Goal: Information Seeking & Learning: Learn about a topic

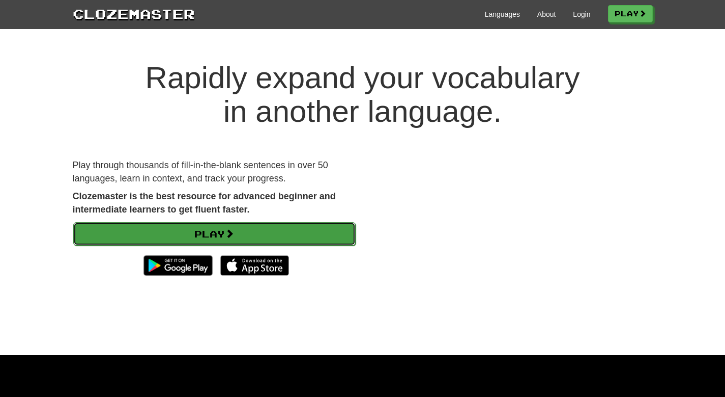
click at [209, 237] on link "Play" at bounding box center [214, 233] width 283 height 23
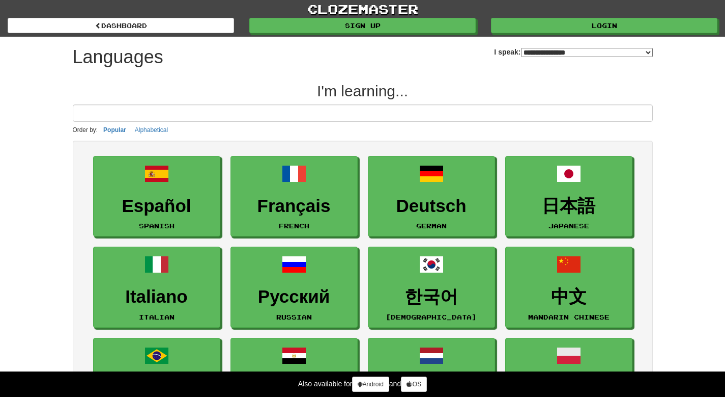
select select "*******"
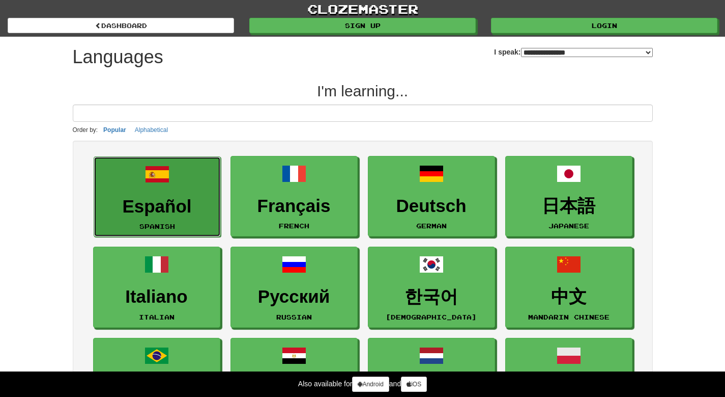
click at [160, 207] on h3 "Español" at bounding box center [157, 206] width 116 height 20
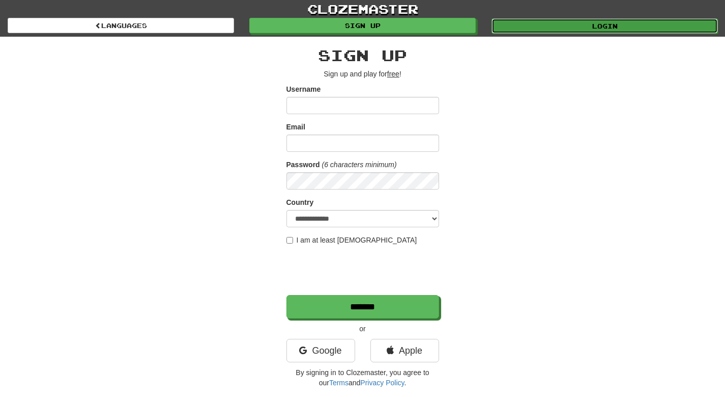
click at [559, 22] on link "Login" at bounding box center [605, 25] width 227 height 15
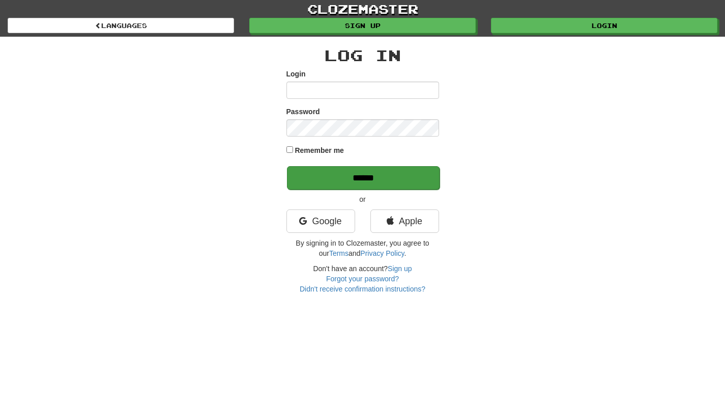
type input "**********"
click at [373, 183] on input "******" at bounding box center [363, 177] width 153 height 23
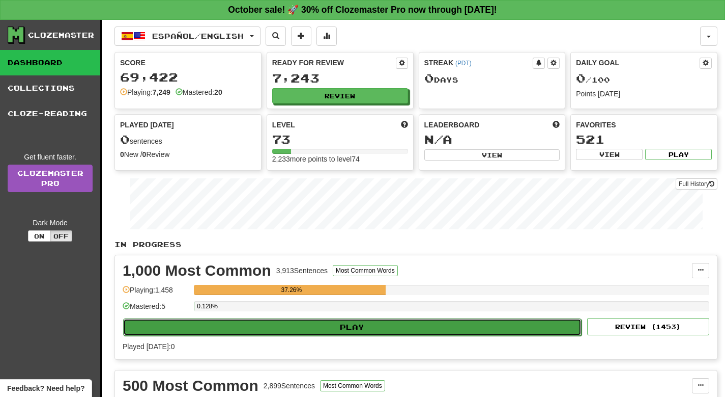
click at [330, 326] on button "Play" at bounding box center [352, 326] width 459 height 17
select select "**"
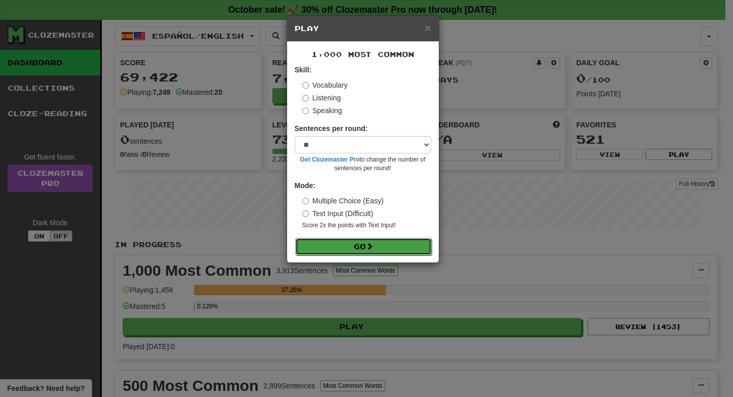
click at [359, 246] on button "Go" at bounding box center [363, 246] width 136 height 17
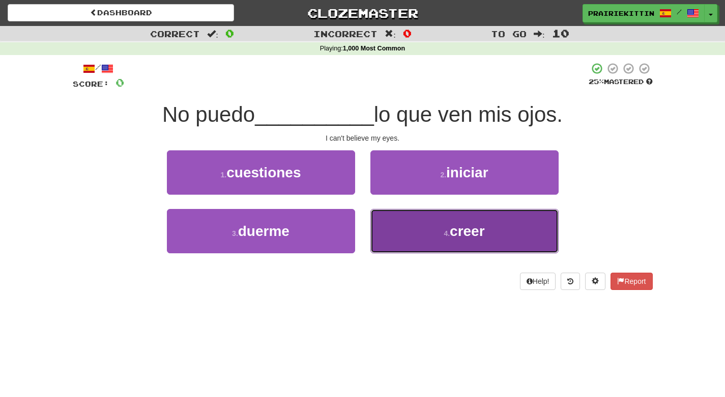
click at [429, 235] on button "4 . creer" at bounding box center [465, 231] width 188 height 44
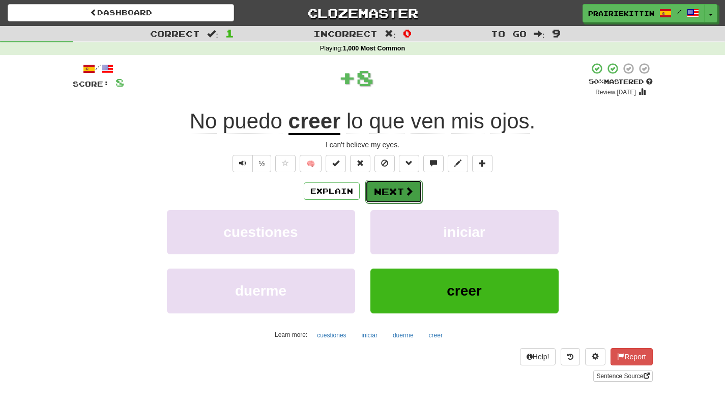
click at [390, 185] on button "Next" at bounding box center [393, 191] width 57 height 23
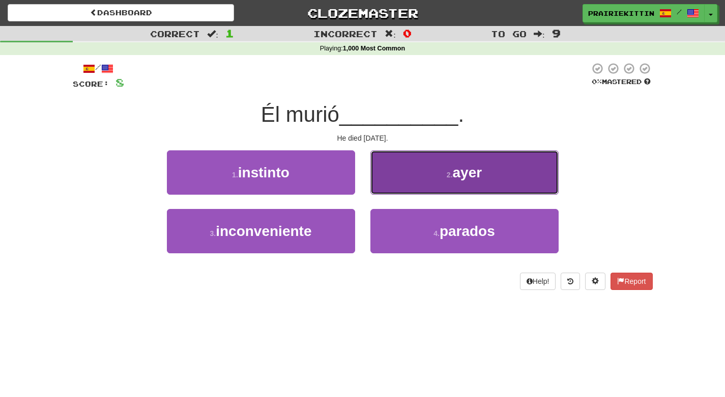
click at [438, 173] on button "2 . ayer" at bounding box center [465, 172] width 188 height 44
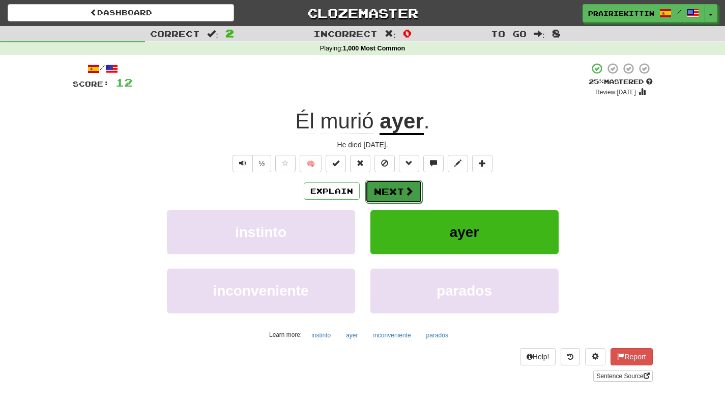
click at [406, 194] on span at bounding box center [409, 190] width 9 height 9
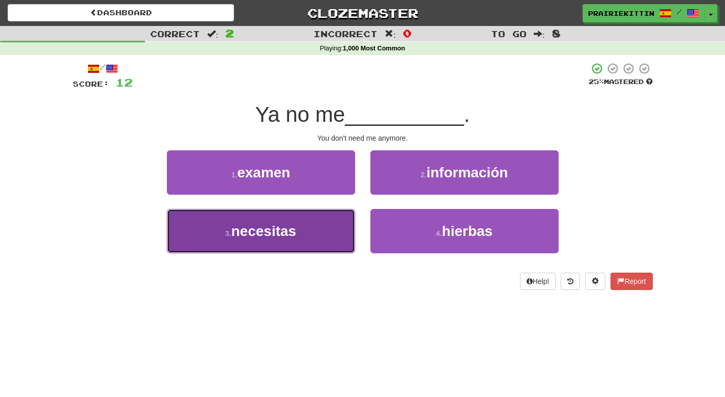
click at [272, 237] on span "necesitas" at bounding box center [264, 231] width 65 height 16
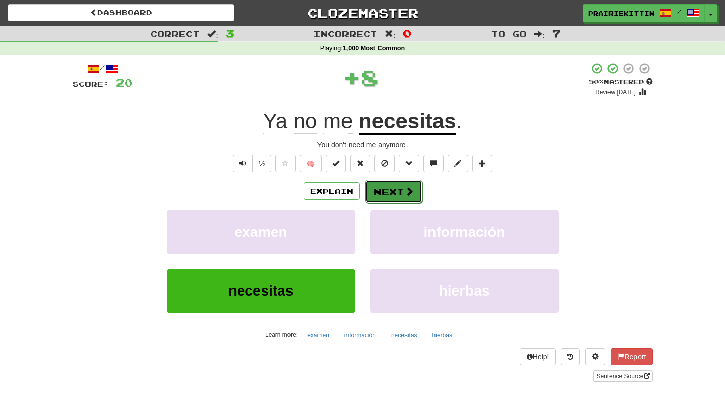
click at [395, 195] on button "Next" at bounding box center [393, 191] width 57 height 23
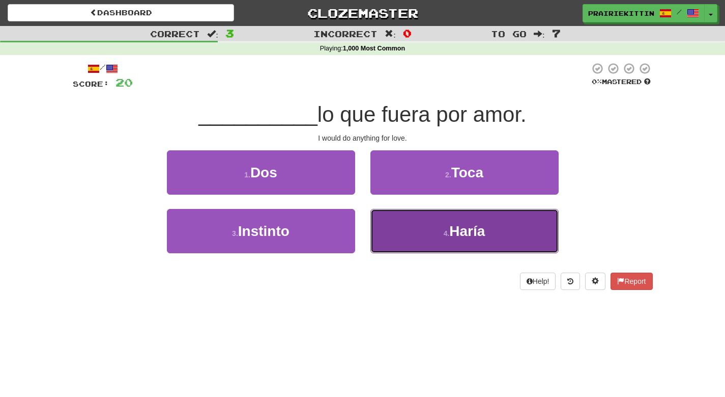
click at [389, 245] on button "4 . [GEOGRAPHIC_DATA]" at bounding box center [465, 231] width 188 height 44
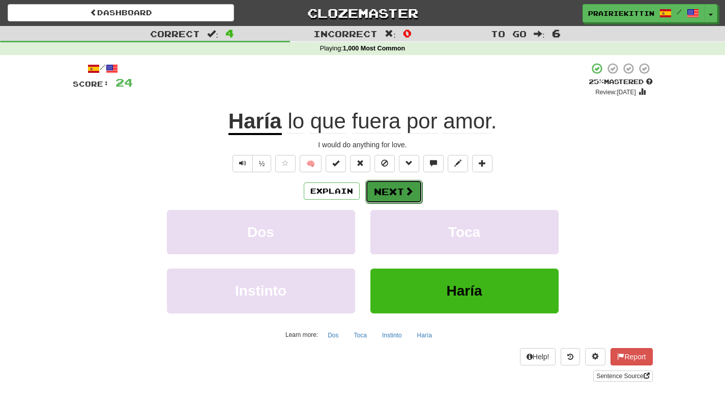
click at [404, 196] on button "Next" at bounding box center [393, 191] width 57 height 23
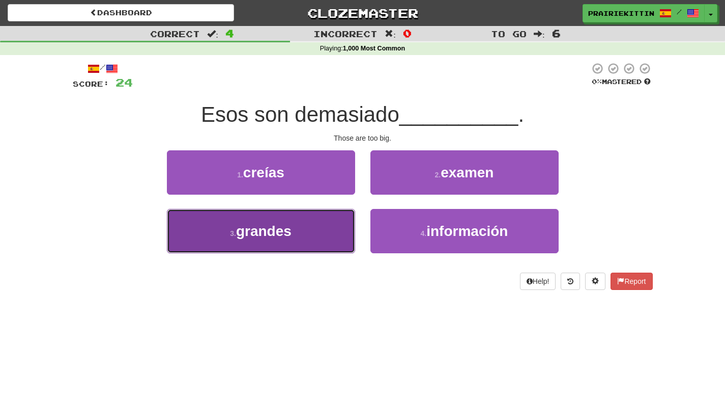
click at [316, 230] on button "3 . grandes" at bounding box center [261, 231] width 188 height 44
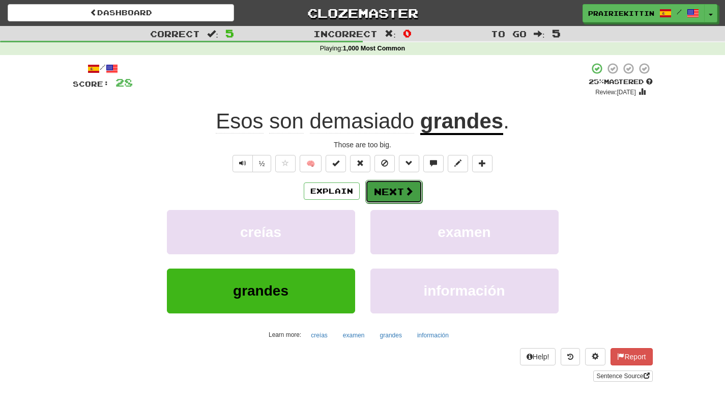
click at [398, 193] on button "Next" at bounding box center [393, 191] width 57 height 23
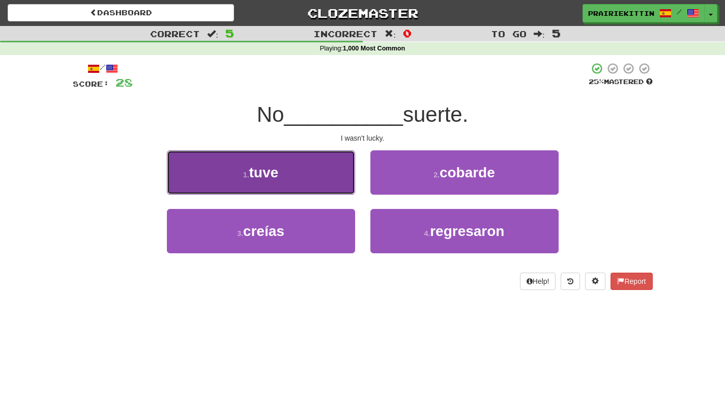
click at [278, 180] on button "1 . tuve" at bounding box center [261, 172] width 188 height 44
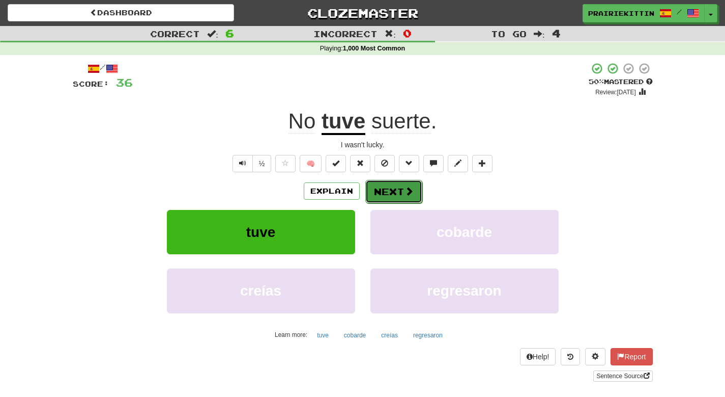
click at [401, 190] on button "Next" at bounding box center [393, 191] width 57 height 23
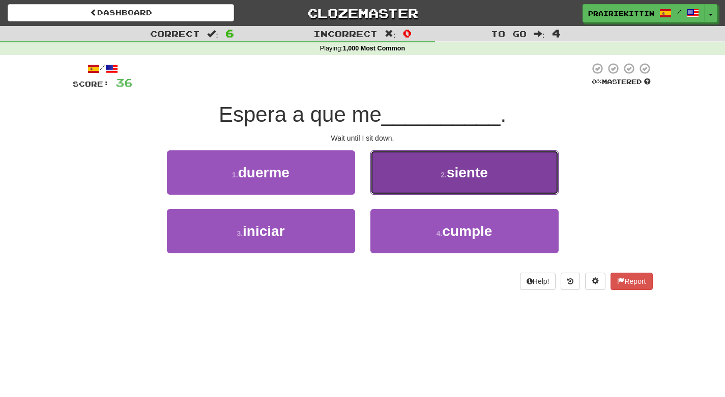
click at [433, 173] on button "2 . siente" at bounding box center [465, 172] width 188 height 44
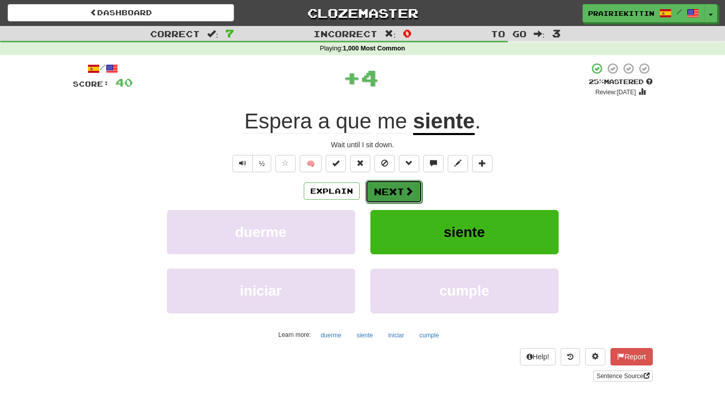
click at [389, 193] on button "Next" at bounding box center [393, 191] width 57 height 23
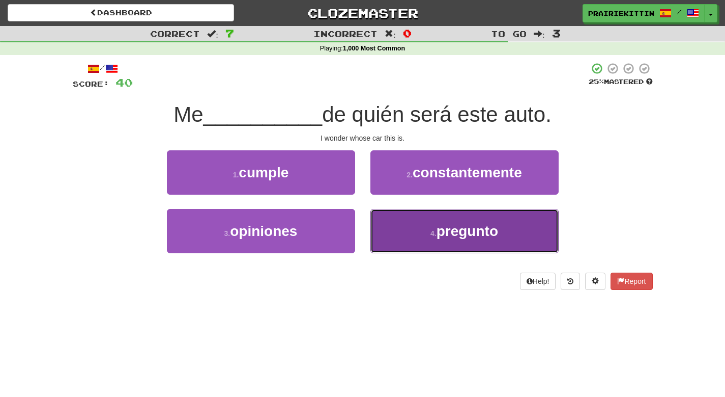
click at [411, 243] on button "4 . pregunto" at bounding box center [465, 231] width 188 height 44
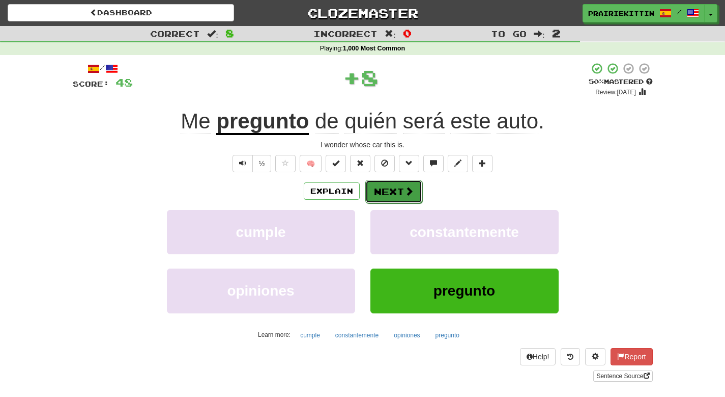
click at [390, 191] on button "Next" at bounding box center [393, 191] width 57 height 23
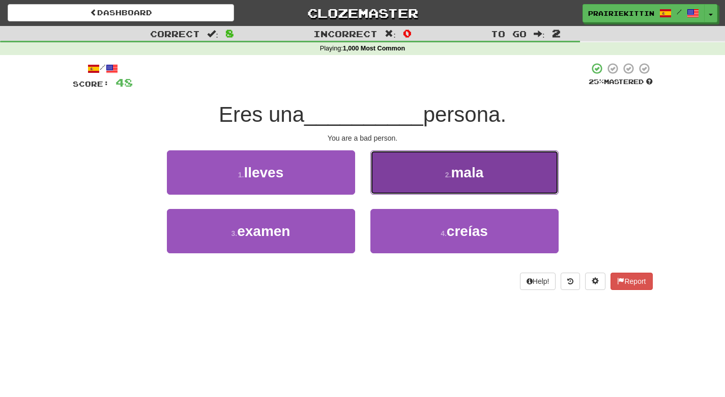
click at [387, 178] on button "2 . mala" at bounding box center [465, 172] width 188 height 44
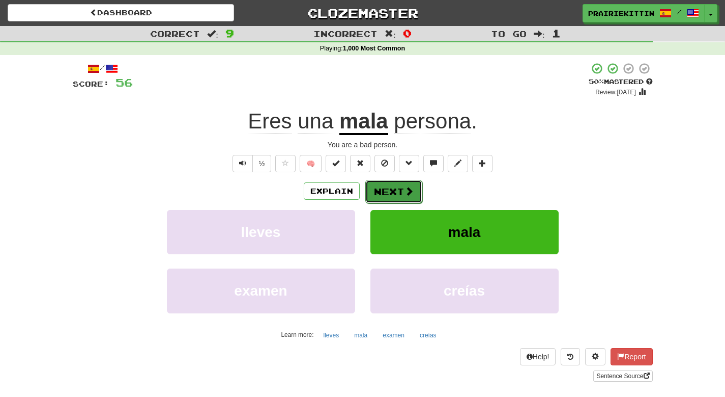
click at [388, 189] on button "Next" at bounding box center [393, 191] width 57 height 23
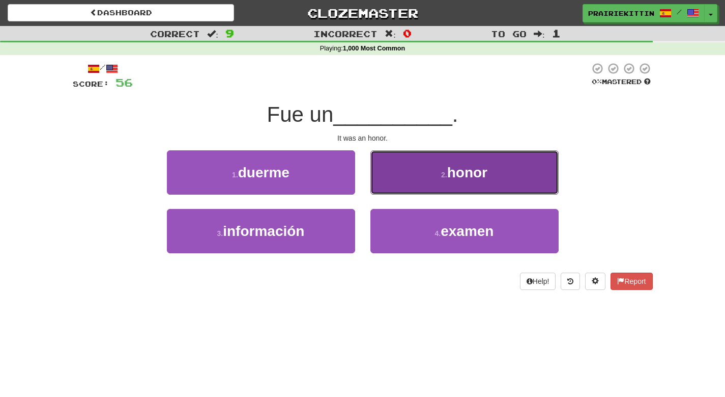
click at [415, 183] on button "2 . honor" at bounding box center [465, 172] width 188 height 44
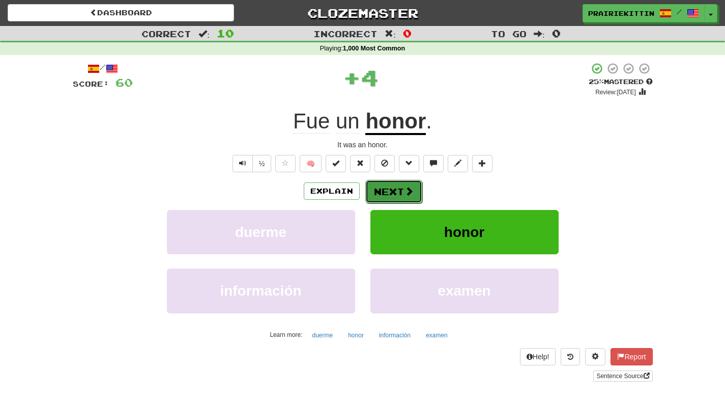
click at [394, 194] on button "Next" at bounding box center [393, 191] width 57 height 23
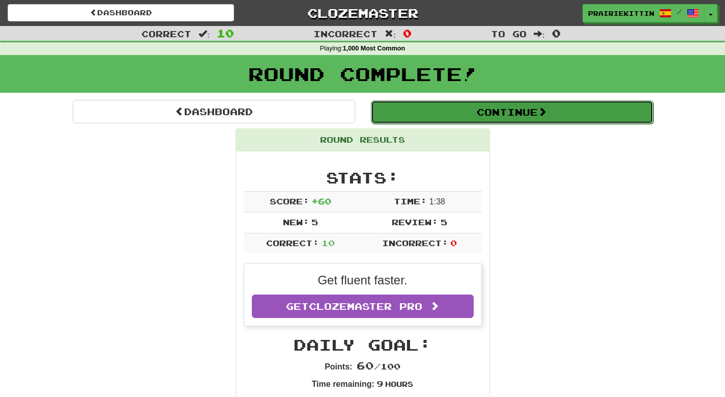
click at [524, 113] on button "Continue" at bounding box center [512, 111] width 283 height 23
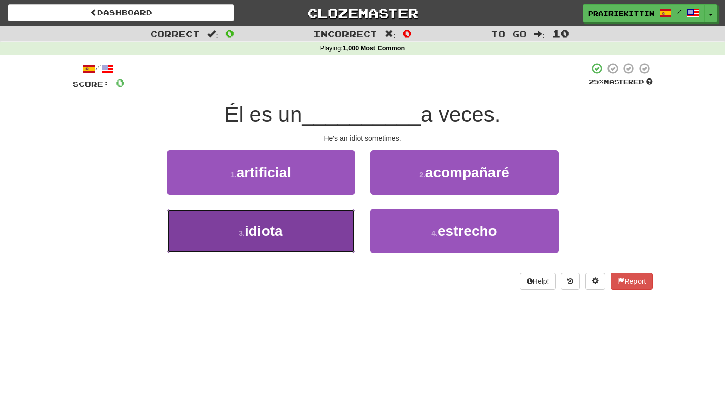
click at [250, 243] on button "3 . idiota" at bounding box center [261, 231] width 188 height 44
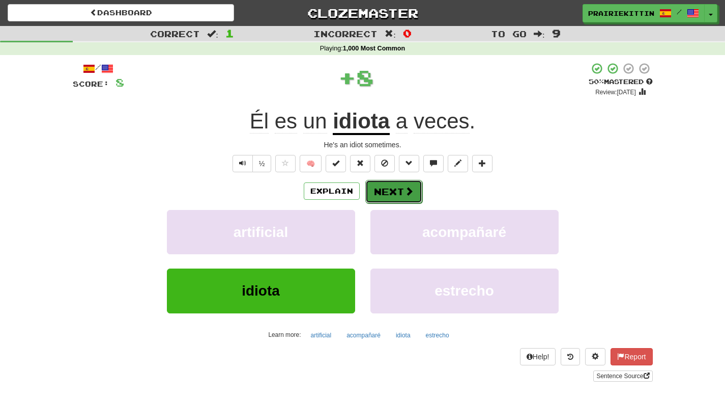
click at [387, 195] on button "Next" at bounding box center [393, 191] width 57 height 23
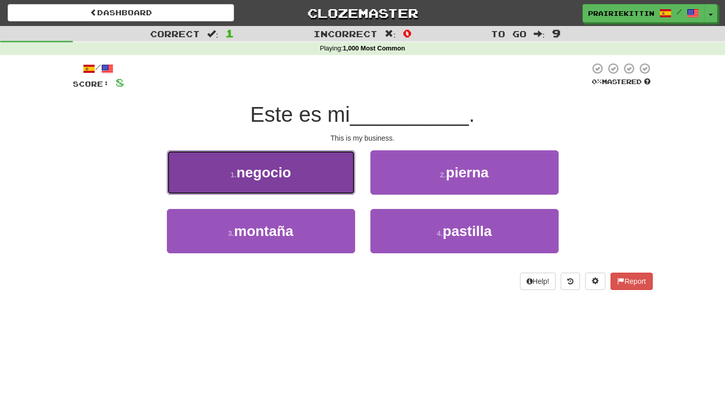
click at [308, 187] on button "1 . negocio" at bounding box center [261, 172] width 188 height 44
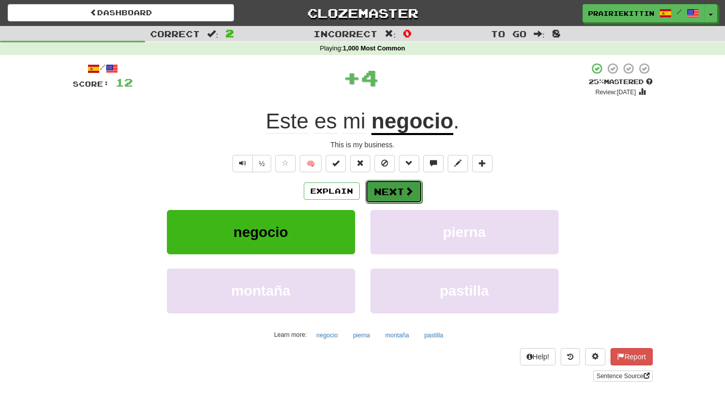
click at [405, 194] on span at bounding box center [409, 190] width 9 height 9
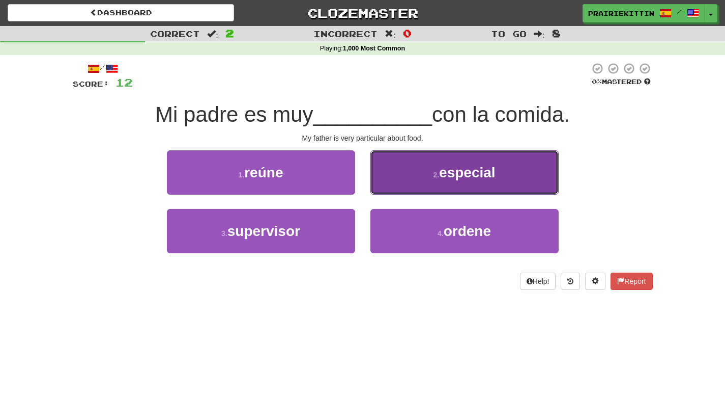
click at [405, 176] on button "2 . especial" at bounding box center [465, 172] width 188 height 44
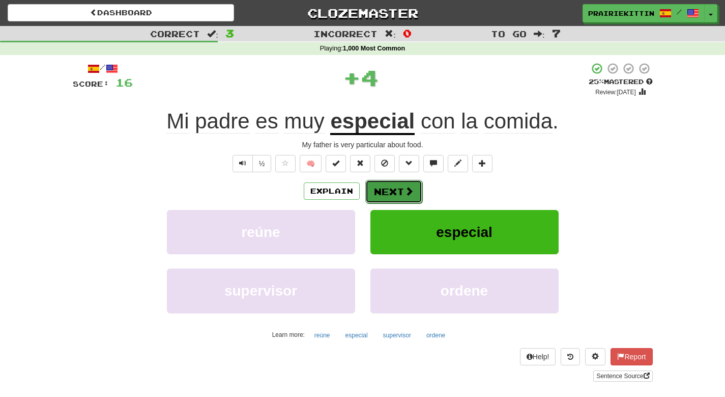
click at [393, 193] on button "Next" at bounding box center [393, 191] width 57 height 23
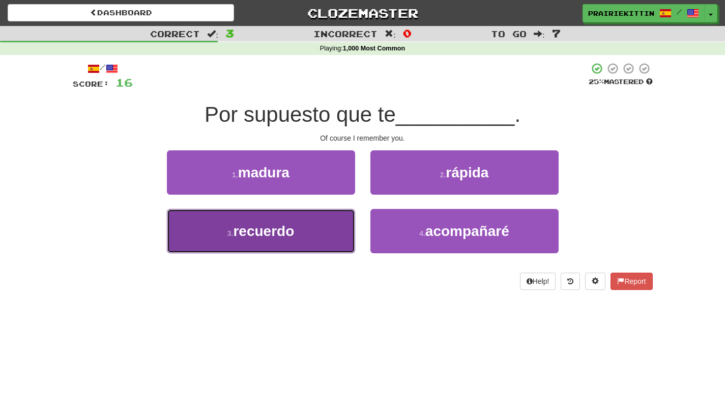
click at [264, 231] on span "recuerdo" at bounding box center [263, 231] width 61 height 16
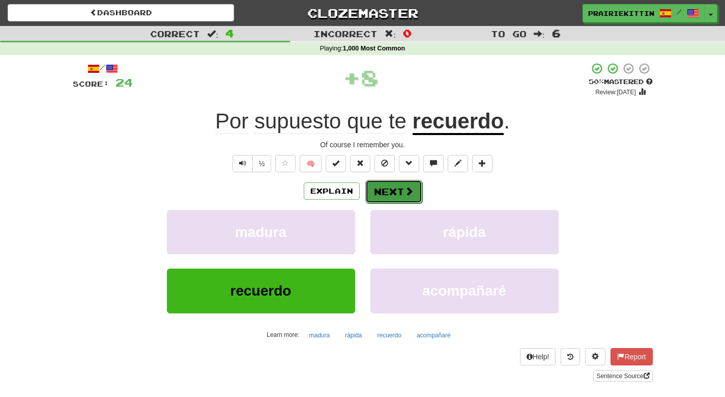
click at [386, 193] on button "Next" at bounding box center [393, 191] width 57 height 23
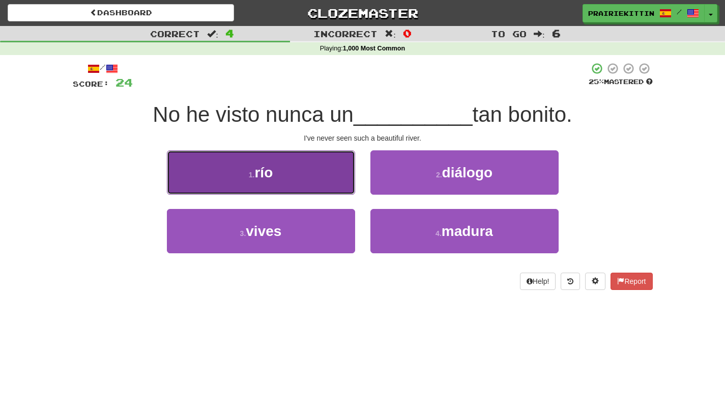
click at [283, 165] on button "1 . río" at bounding box center [261, 172] width 188 height 44
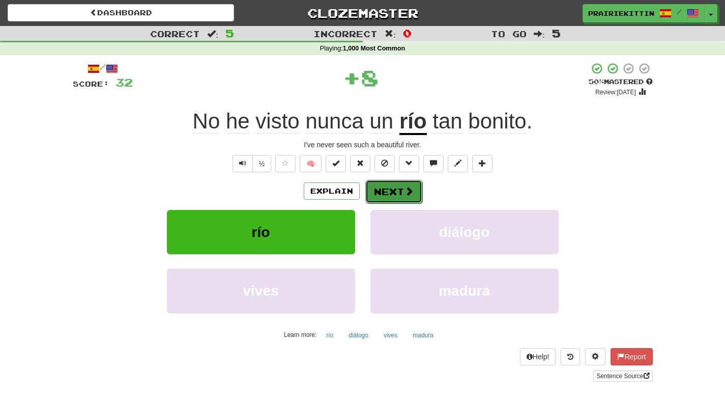
click at [377, 189] on button "Next" at bounding box center [393, 191] width 57 height 23
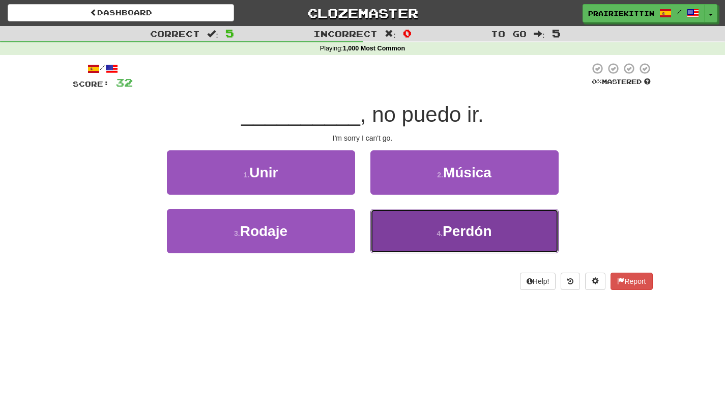
click at [388, 233] on button "4 . [GEOGRAPHIC_DATA]" at bounding box center [465, 231] width 188 height 44
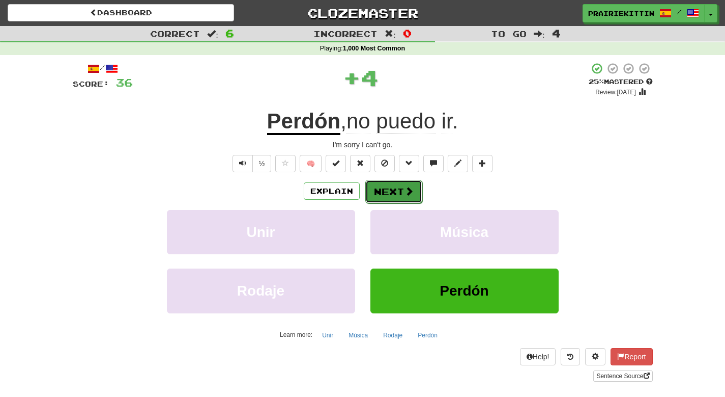
click at [386, 190] on button "Next" at bounding box center [393, 191] width 57 height 23
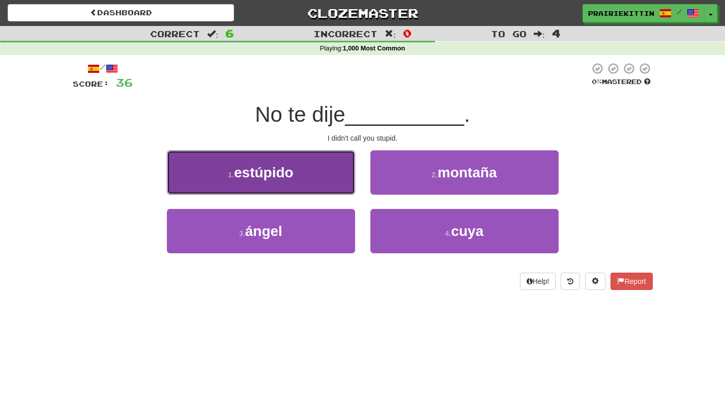
click at [296, 182] on button "1 . estúpido" at bounding box center [261, 172] width 188 height 44
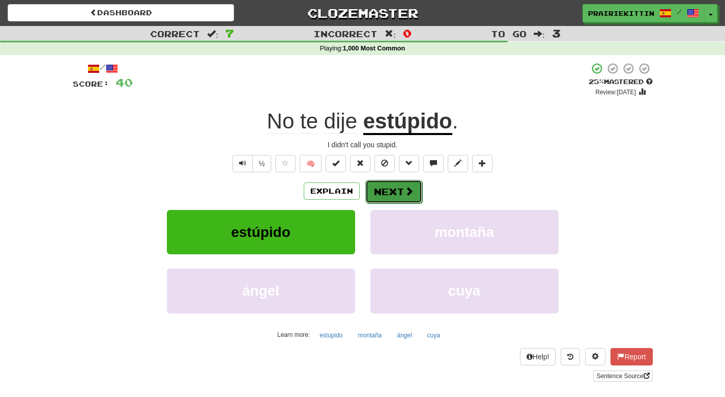
click at [392, 197] on button "Next" at bounding box center [393, 191] width 57 height 23
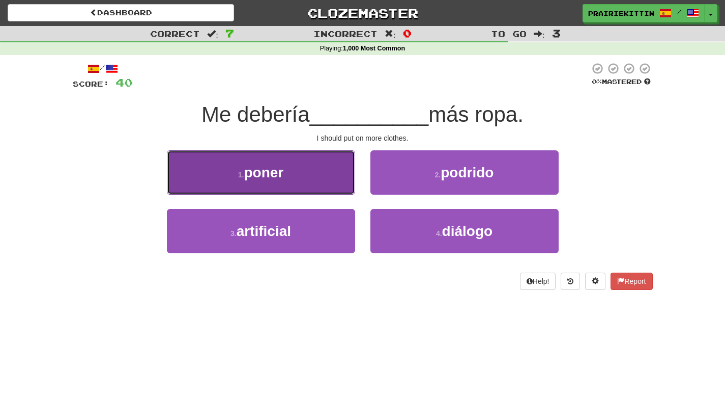
click at [274, 173] on span "poner" at bounding box center [264, 172] width 40 height 16
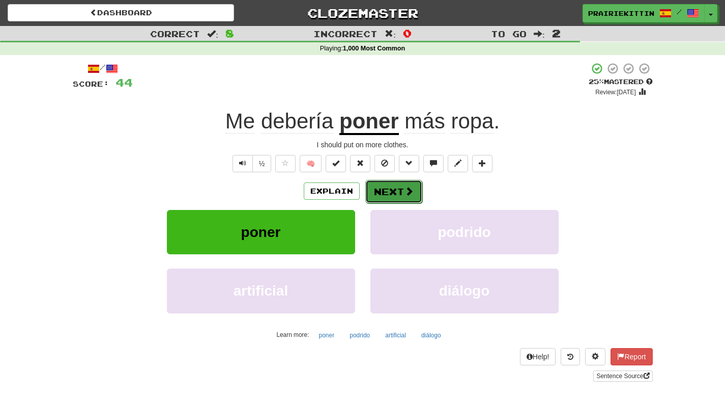
click at [388, 190] on button "Next" at bounding box center [393, 191] width 57 height 23
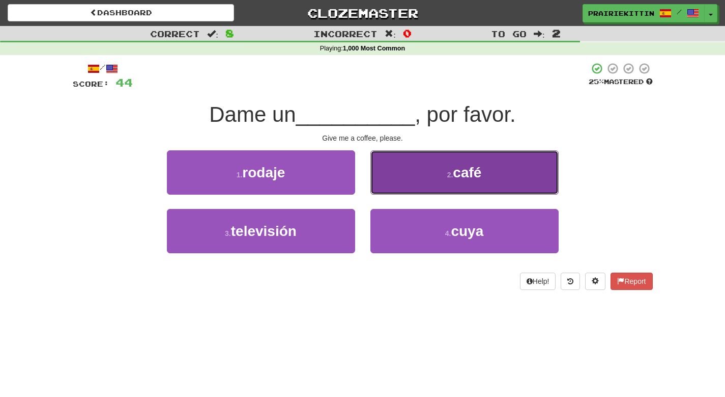
click at [400, 178] on button "2 . café" at bounding box center [465, 172] width 188 height 44
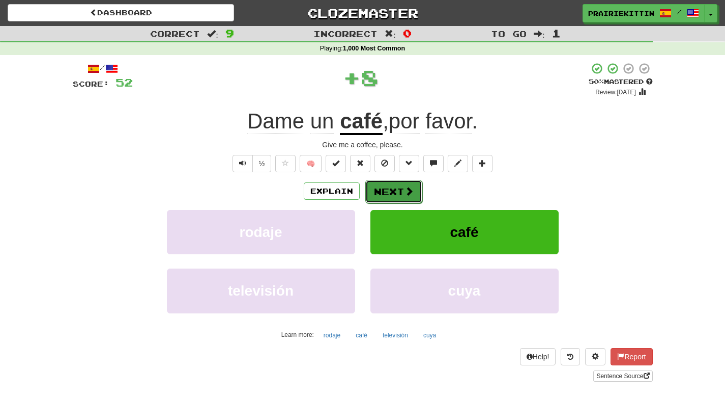
click at [382, 192] on button "Next" at bounding box center [393, 191] width 57 height 23
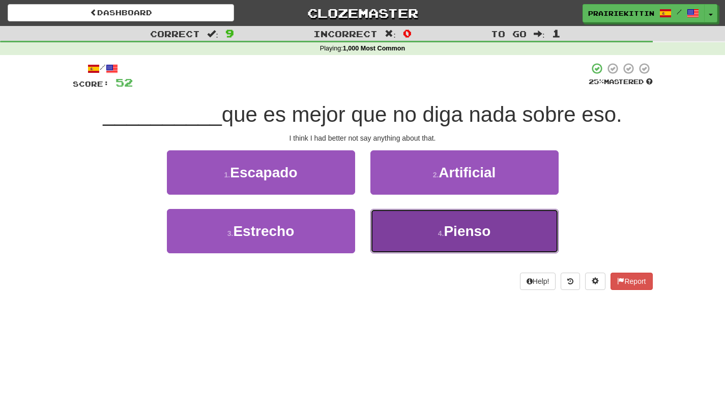
click at [379, 240] on button "4 . [GEOGRAPHIC_DATA]" at bounding box center [465, 231] width 188 height 44
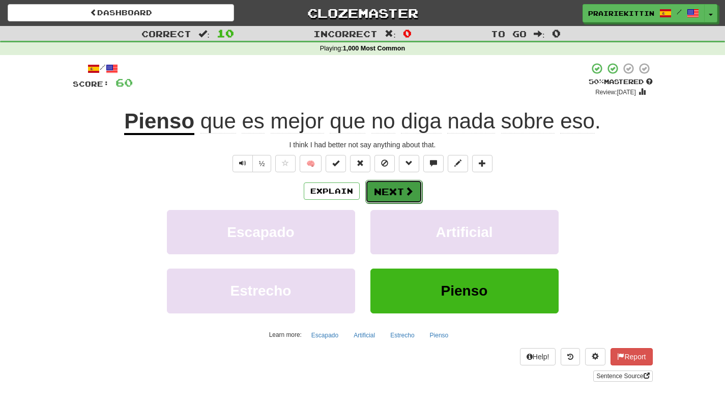
click at [394, 194] on button "Next" at bounding box center [393, 191] width 57 height 23
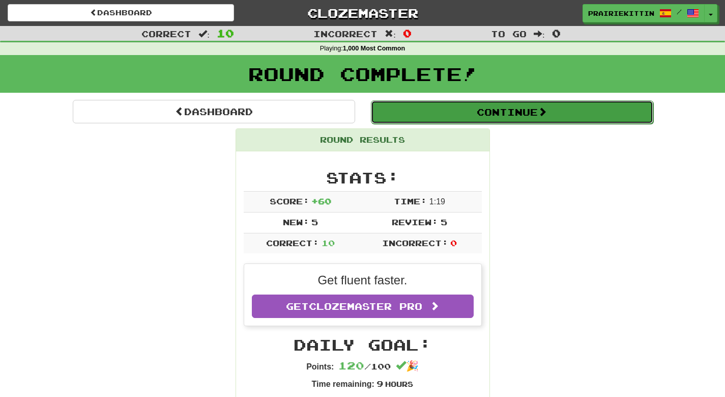
click at [502, 114] on button "Continue" at bounding box center [512, 111] width 283 height 23
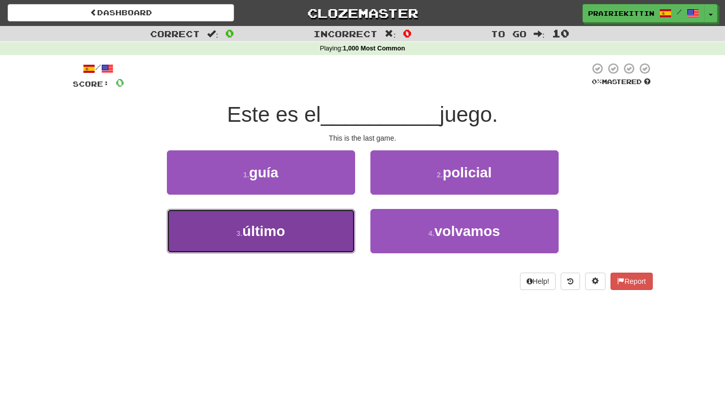
click at [296, 230] on button "3 . último" at bounding box center [261, 231] width 188 height 44
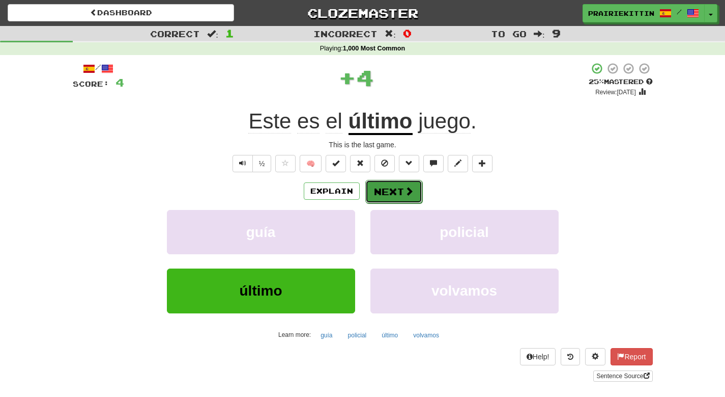
click at [392, 190] on button "Next" at bounding box center [393, 191] width 57 height 23
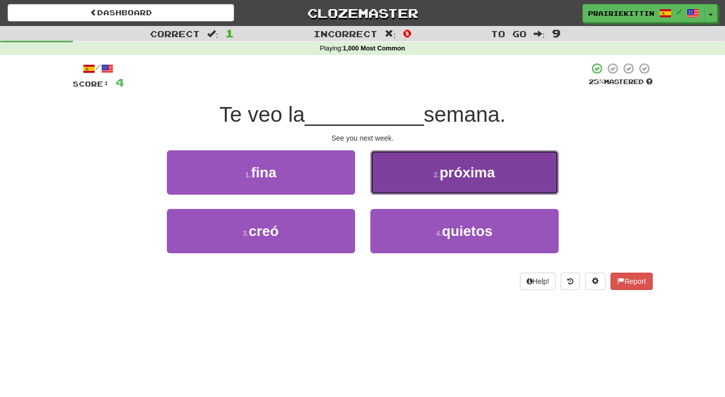
click at [472, 181] on button "2 . próxima" at bounding box center [465, 172] width 188 height 44
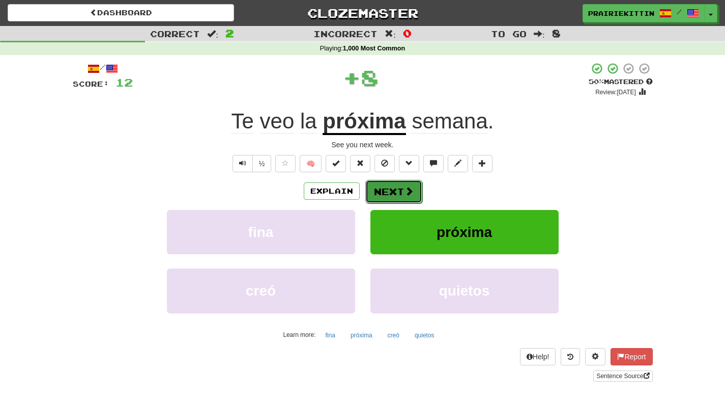
click at [410, 186] on span at bounding box center [409, 190] width 9 height 9
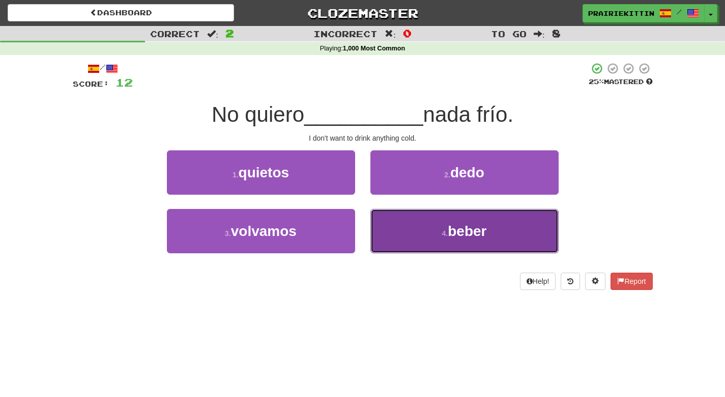
click at [387, 234] on button "4 . beber" at bounding box center [465, 231] width 188 height 44
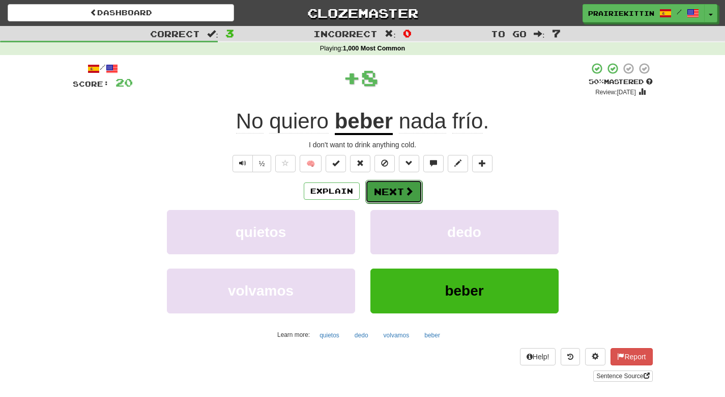
click at [378, 188] on button "Next" at bounding box center [393, 191] width 57 height 23
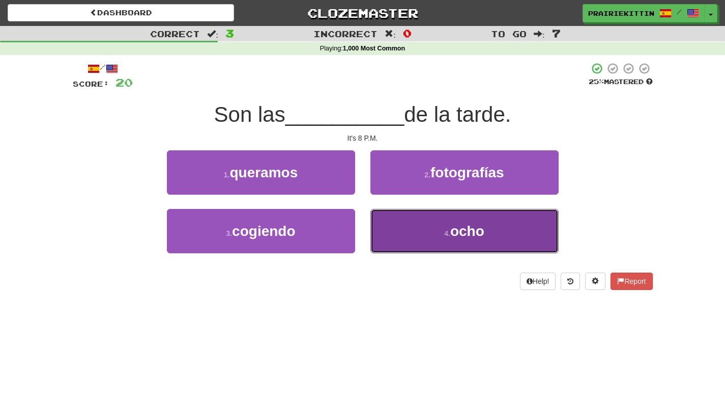
click at [405, 240] on button "4 . ocho" at bounding box center [465, 231] width 188 height 44
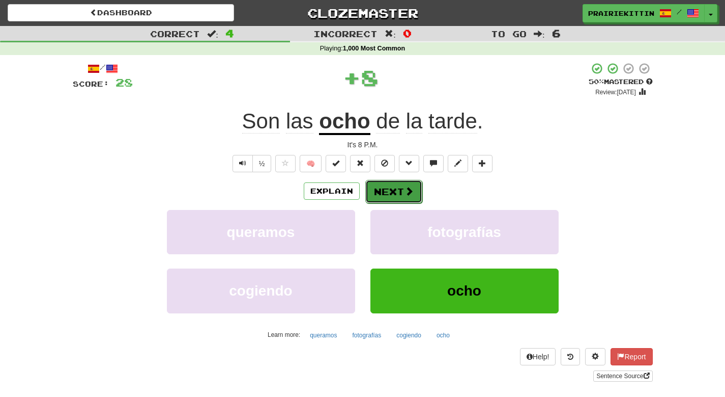
click at [398, 191] on button "Next" at bounding box center [393, 191] width 57 height 23
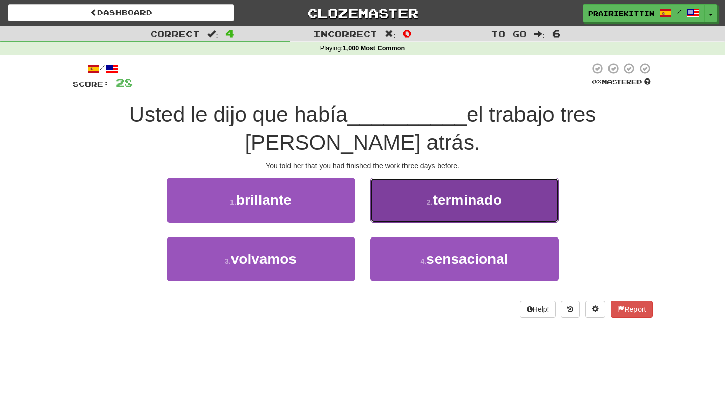
click at [439, 207] on span "terminado" at bounding box center [467, 200] width 69 height 16
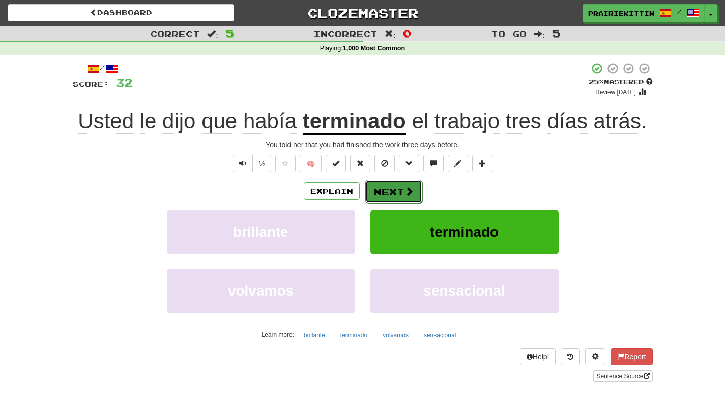
click at [386, 191] on button "Next" at bounding box center [393, 191] width 57 height 23
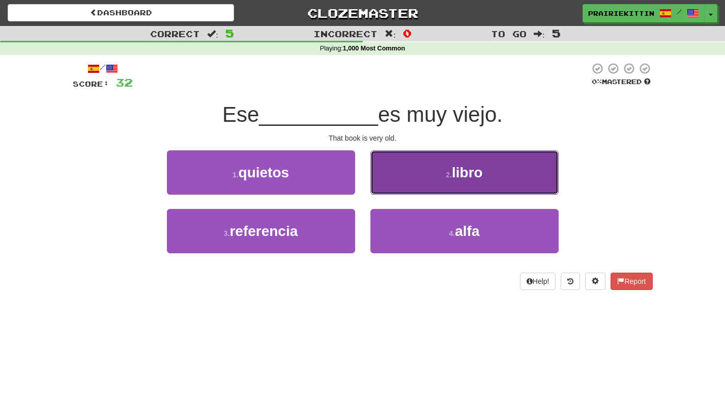
click at [382, 178] on button "2 . libro" at bounding box center [465, 172] width 188 height 44
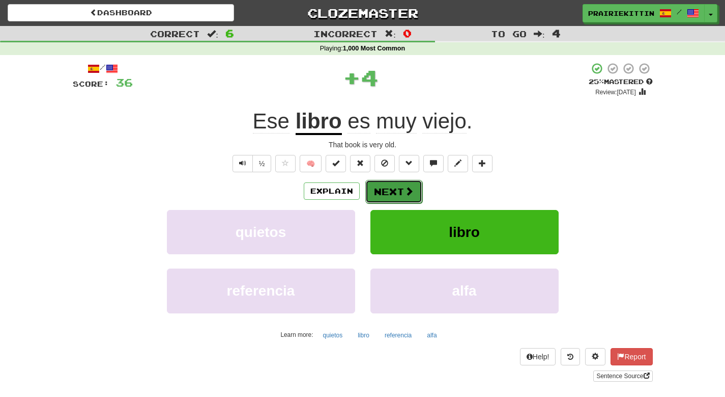
click at [379, 192] on button "Next" at bounding box center [393, 191] width 57 height 23
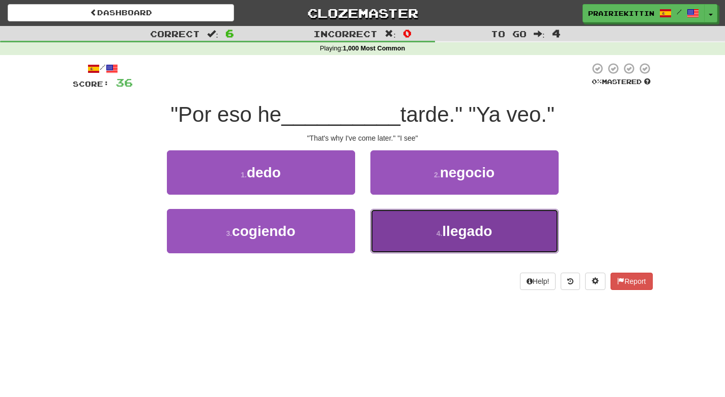
click at [402, 237] on button "4 . llegado" at bounding box center [465, 231] width 188 height 44
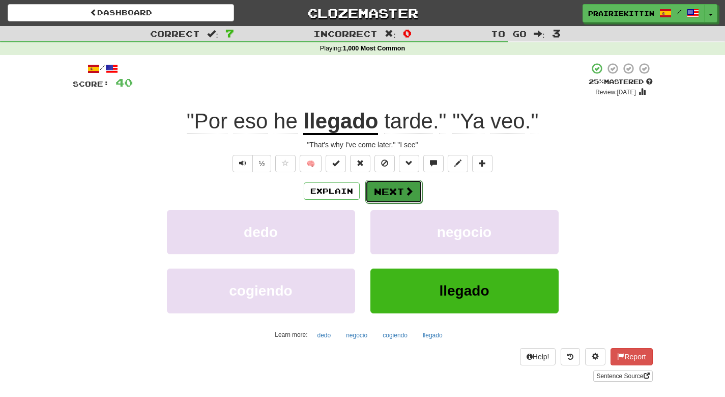
click at [394, 188] on button "Next" at bounding box center [393, 191] width 57 height 23
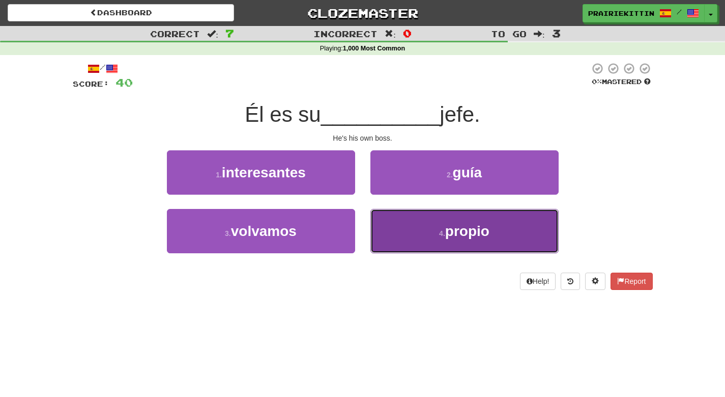
click at [407, 236] on button "4 . propio" at bounding box center [465, 231] width 188 height 44
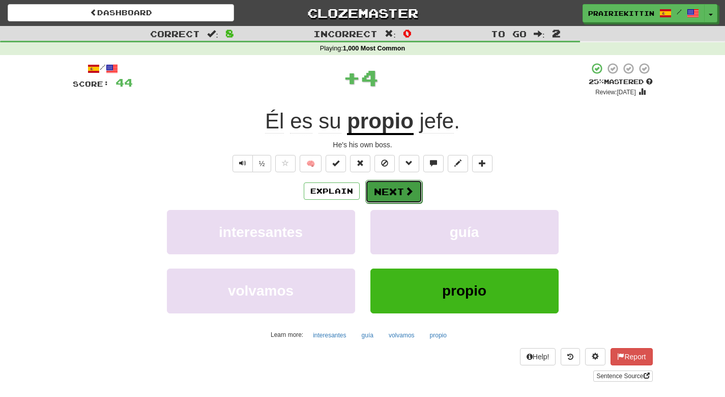
click at [382, 184] on button "Next" at bounding box center [393, 191] width 57 height 23
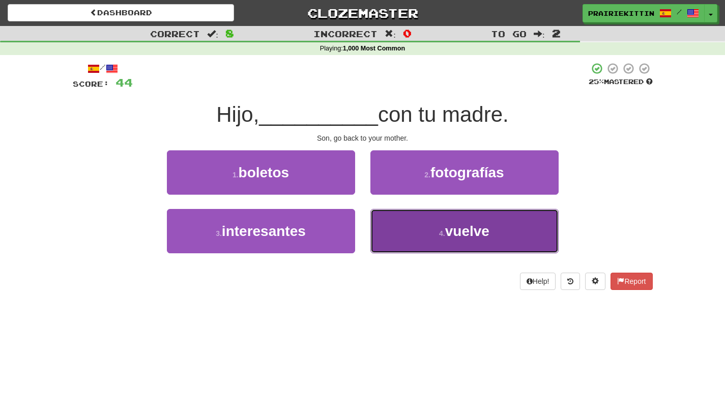
click at [399, 245] on button "4 . vuelve" at bounding box center [465, 231] width 188 height 44
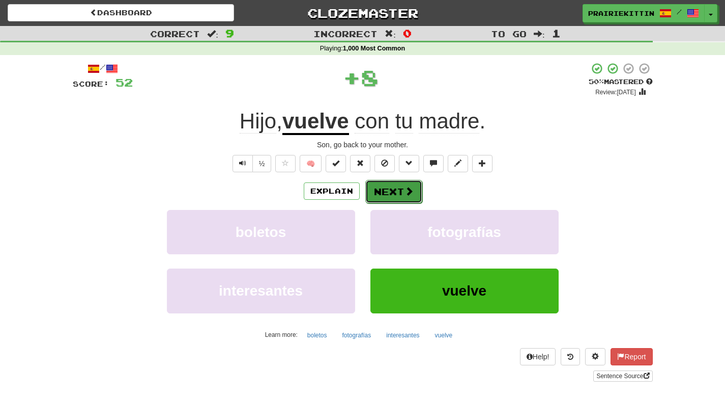
click at [385, 192] on button "Next" at bounding box center [393, 191] width 57 height 23
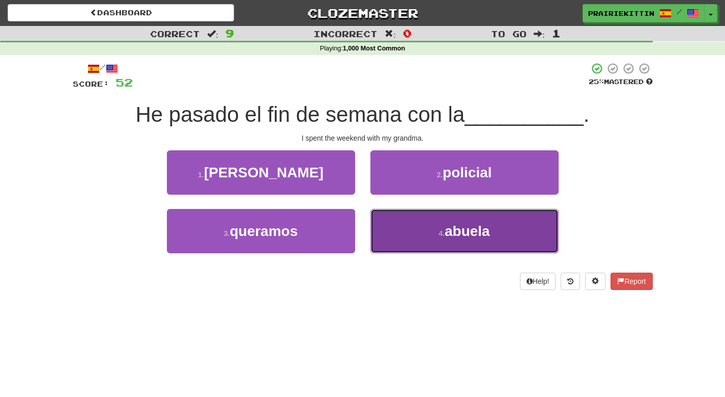
click at [480, 233] on span "abuela" at bounding box center [467, 231] width 45 height 16
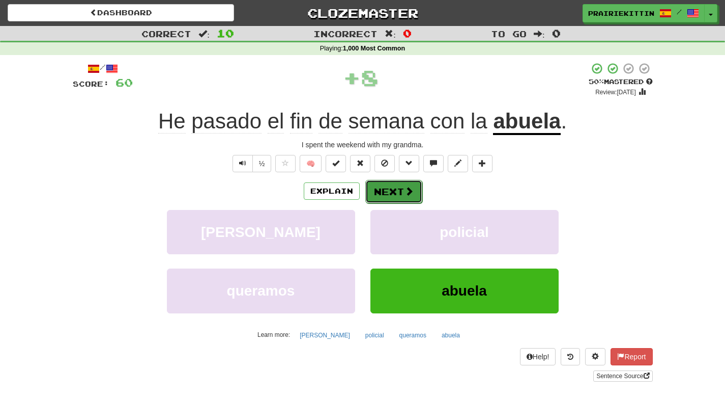
click at [392, 196] on button "Next" at bounding box center [393, 191] width 57 height 23
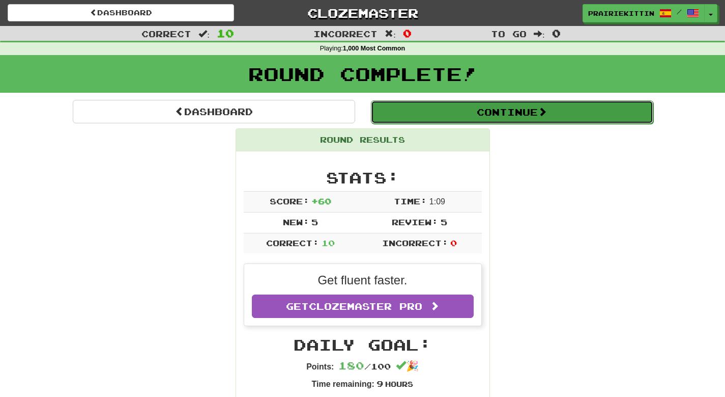
click at [523, 111] on button "Continue" at bounding box center [512, 111] width 283 height 23
